Goal: Task Accomplishment & Management: Manage account settings

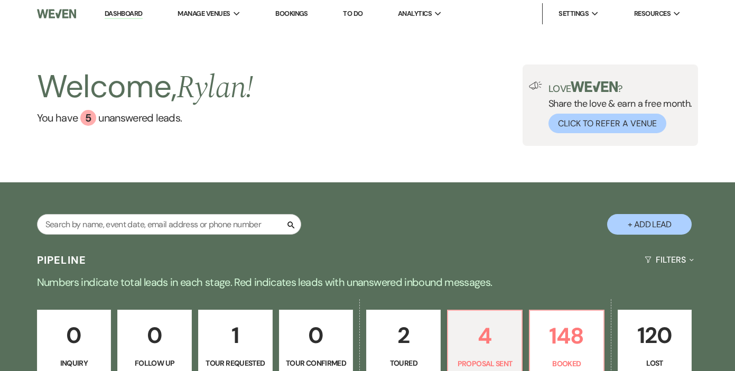
select select "6"
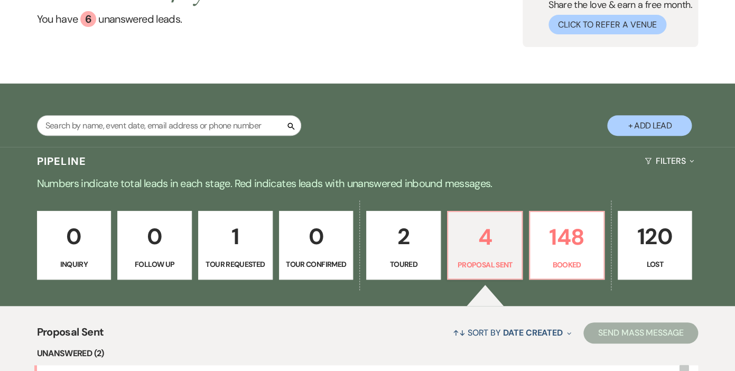
scroll to position [108, 0]
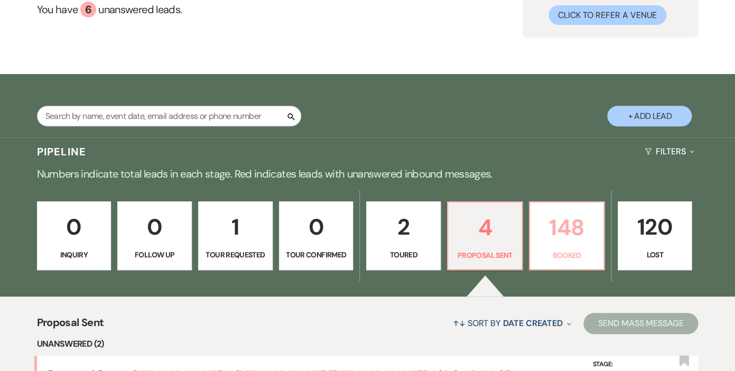
click at [570, 223] on p "148" at bounding box center [566, 227] width 61 height 35
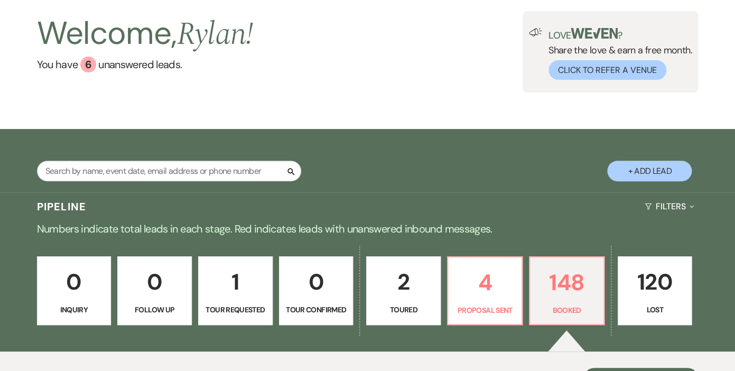
scroll to position [58, 0]
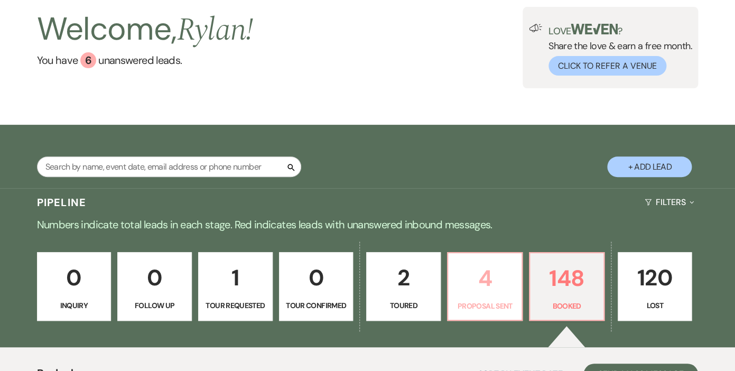
click at [484, 277] on p "4" at bounding box center [484, 277] width 61 height 35
select select "6"
